Goal: Task Accomplishment & Management: Use online tool/utility

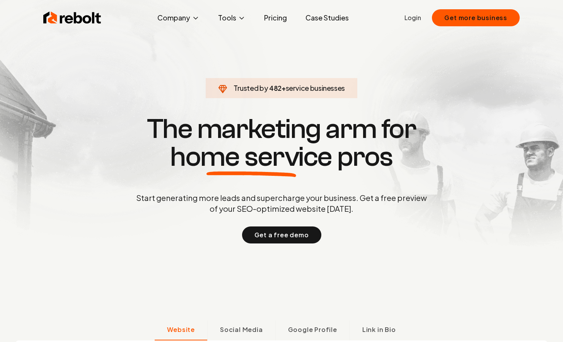
click at [492, 26] on div "Rebolt Company About Blog Jobs Tools Google Review QR Code Generator Google Bus…" at bounding box center [281, 17] width 495 height 23
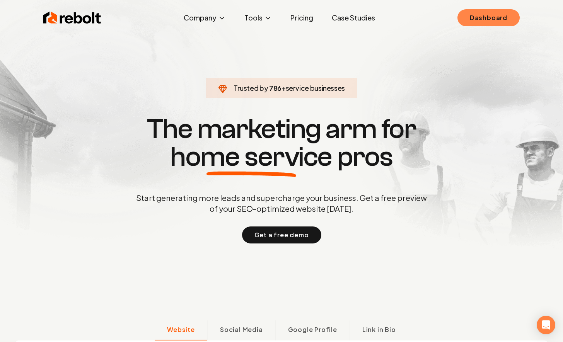
click at [493, 26] on link "Dashboard" at bounding box center [488, 17] width 62 height 17
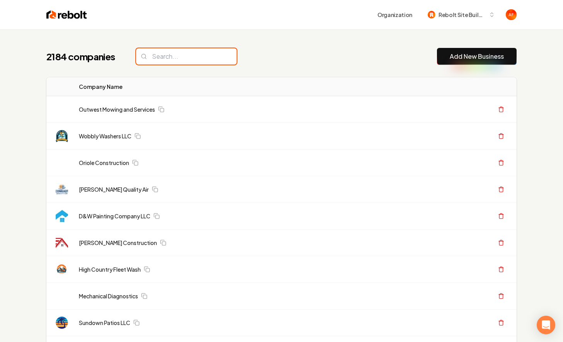
click at [188, 53] on input "search" at bounding box center [186, 56] width 101 height 16
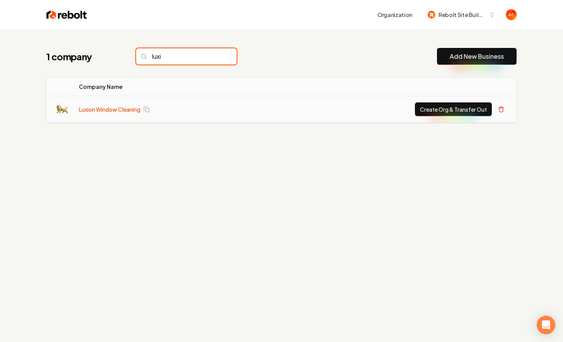
type input "luxi"
click at [113, 109] on link "Luxion Window Cleaning" at bounding box center [109, 110] width 61 height 8
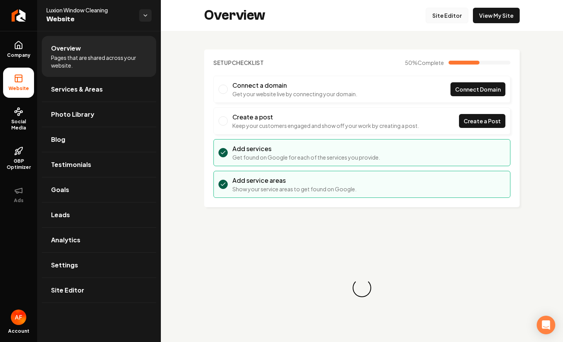
click at [462, 21] on link "Site Editor" at bounding box center [447, 15] width 43 height 15
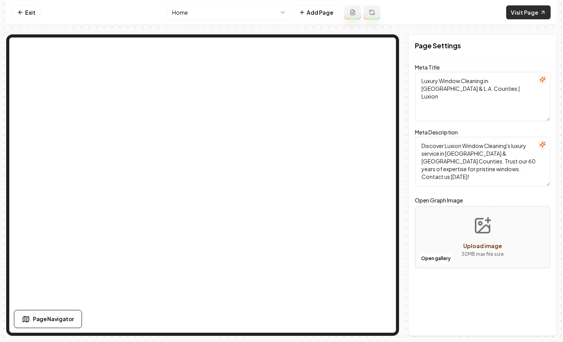
click at [512, 17] on link "Visit Page" at bounding box center [528, 12] width 44 height 14
